Goal: Information Seeking & Learning: Learn about a topic

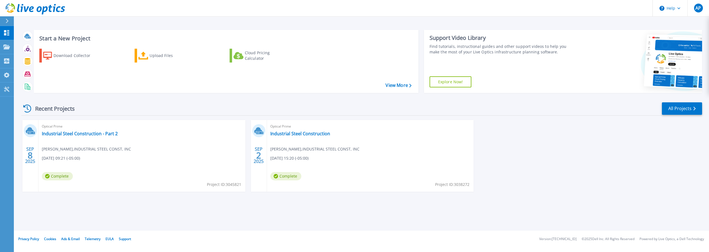
click at [371, 19] on div "Start a New Project Download Collector Upload Files Cloud Pricing Calculator Vi…" at bounding box center [361, 115] width 695 height 231
click at [391, 103] on div "Recent Projects All Projects" at bounding box center [361, 109] width 681 height 14
click at [391, 102] on div "Recent Projects All Projects [DATE] Optical Prime Industrial Steel Construction…" at bounding box center [361, 152] width 681 height 110
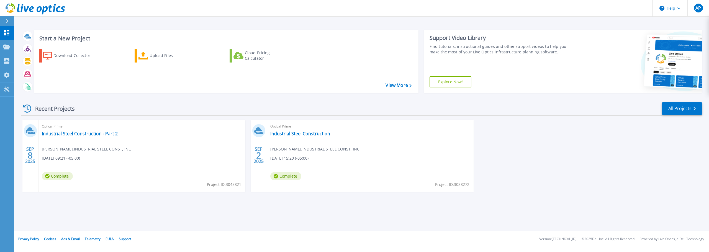
click at [391, 102] on div "Recent Projects All Projects [DATE] Optical Prime Industrial Steel Construction…" at bounding box center [361, 152] width 681 height 110
click at [534, 100] on div "Recent Projects All Projects [DATE] Optical Prime Industrial Steel Construction…" at bounding box center [361, 152] width 681 height 110
click at [100, 133] on link "Industrial Steel Construction - Part 2" at bounding box center [80, 134] width 76 height 6
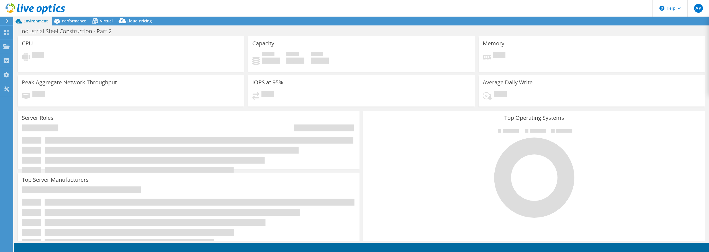
select select "USEast"
select select "USD"
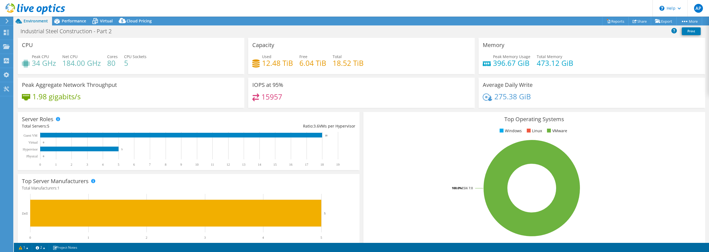
click at [370, 6] on header "AP End User Austin Putchaven aputchaven@iscbridge.com INDUSTRIAL STEEL CONST, I…" at bounding box center [354, 8] width 709 height 17
click at [529, 188] on rect at bounding box center [531, 188] width 328 height 97
click at [529, 187] on rect at bounding box center [531, 188] width 328 height 97
click at [527, 114] on div "Top Operating Systems Windows Linux VMware 100.0% ESXi 7.0" at bounding box center [534, 178] width 342 height 133
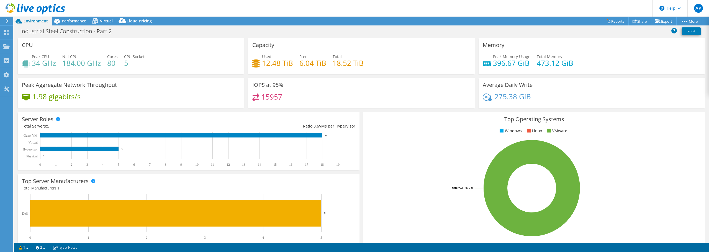
click at [528, 110] on div "Top Operating Systems Windows Linux VMware 100.0% ESXi 7.0" at bounding box center [534, 178] width 346 height 136
click at [387, 29] on div "Industrial Steel Construction - Part 2 Print" at bounding box center [361, 31] width 695 height 10
click at [375, 6] on header "AP End User Austin Putchaven aputchaven@iscbridge.com INDUSTRIAL STEEL CONST, I…" at bounding box center [354, 8] width 709 height 17
click at [376, 5] on header "AP End User Austin Putchaven aputchaven@iscbridge.com INDUSTRIAL STEEL CONST, I…" at bounding box center [354, 8] width 709 height 17
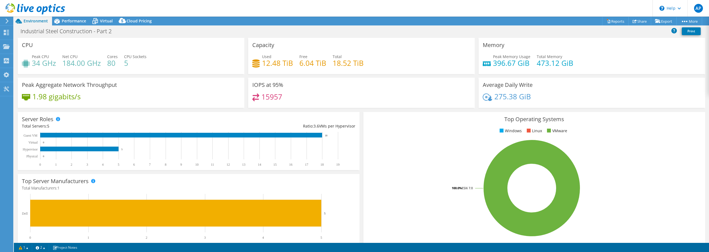
click at [622, 5] on header "AP End User Austin Putchaven aputchaven@iscbridge.com INDUSTRIAL STEEL CONST, I…" at bounding box center [354, 8] width 709 height 17
click at [371, 28] on div "Industrial Steel Construction - Part 2 Print" at bounding box center [361, 31] width 695 height 10
click at [368, 34] on div "Industrial Steel Construction - Part 2 Print" at bounding box center [361, 31] width 695 height 10
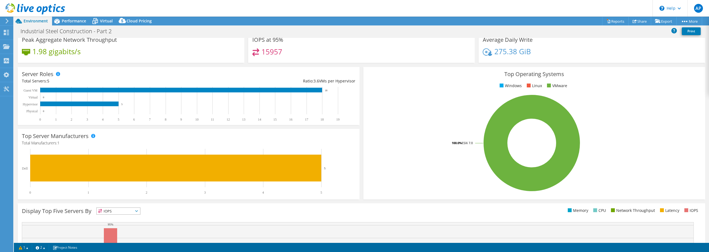
scroll to position [117, 0]
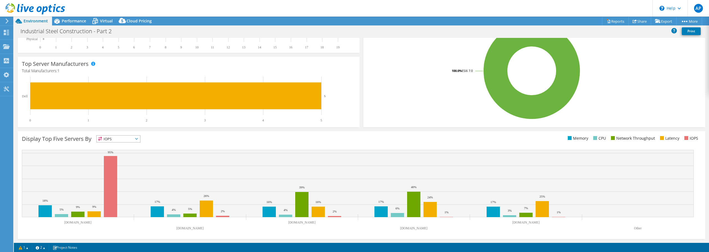
click at [138, 140] on icon at bounding box center [136, 139] width 3 height 2
click at [115, 155] on li "Memory" at bounding box center [118, 154] width 43 height 8
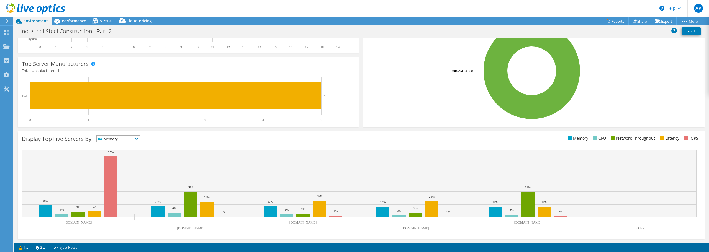
click at [140, 137] on span "Memory" at bounding box center [118, 139] width 43 height 7
click at [127, 160] on li "CPU" at bounding box center [118, 162] width 43 height 8
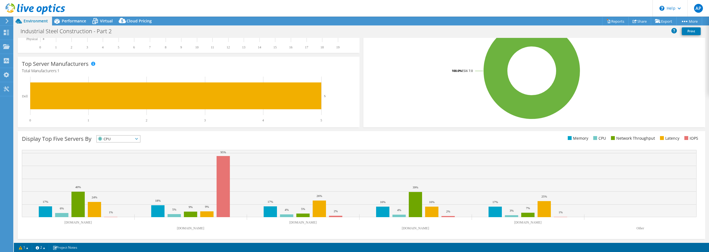
click at [247, 139] on div "Display Top Five Servers By CPU IOPS" at bounding box center [191, 139] width 339 height 9
click at [138, 138] on icon at bounding box center [136, 139] width 3 height 2
click at [125, 170] on li "Network Throughput" at bounding box center [118, 170] width 43 height 8
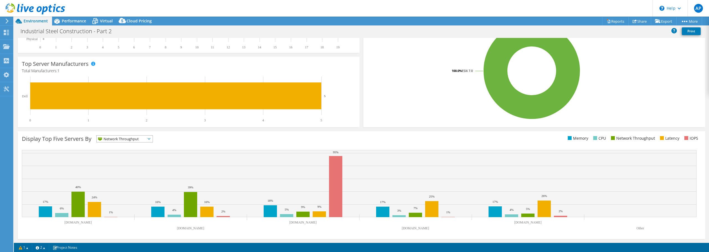
click at [148, 139] on span "Network Throughput" at bounding box center [125, 139] width 56 height 7
click at [138, 176] on li "Latency" at bounding box center [125, 177] width 56 height 8
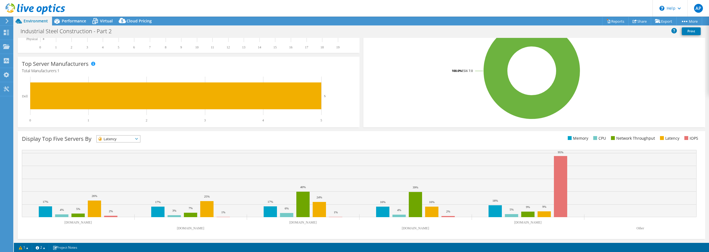
click at [140, 137] on span "Latency" at bounding box center [118, 139] width 43 height 7
click at [134, 147] on li "IOPS" at bounding box center [118, 146] width 43 height 8
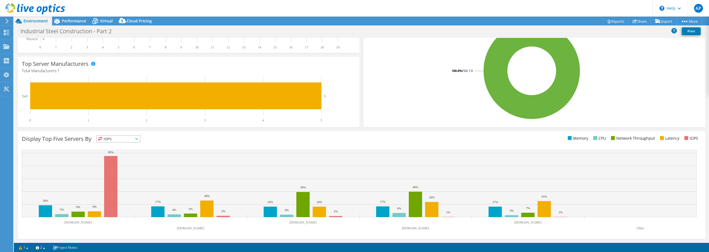
click at [180, 141] on div "Display Top Five Servers By IOPS IOPS" at bounding box center [191, 139] width 339 height 9
click at [359, 30] on div "Industrial Steel Construction - Part 2 Print" at bounding box center [361, 31] width 695 height 10
